Goal: Task Accomplishment & Management: Use online tool/utility

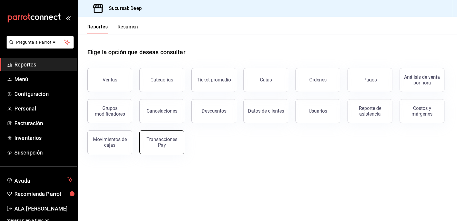
click at [157, 135] on button "Transacciones Pay" at bounding box center [161, 142] width 45 height 24
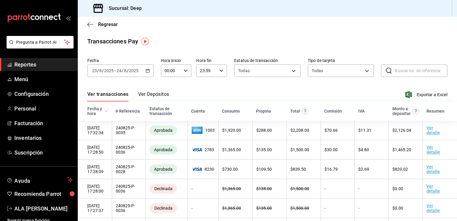
click at [147, 72] on \(Stroke\) "button" at bounding box center [148, 70] width 4 height 3
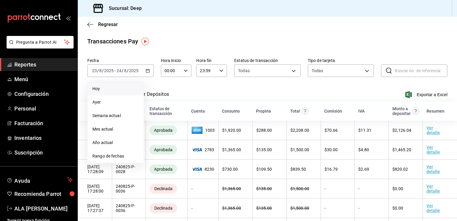
click at [97, 91] on span "Hoy" at bounding box center [115, 89] width 46 height 6
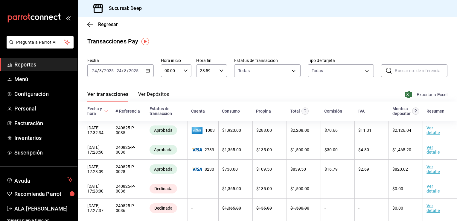
click at [433, 94] on span "Exportar a Excel" at bounding box center [427, 94] width 41 height 7
